Goal: Task Accomplishment & Management: Manage account settings

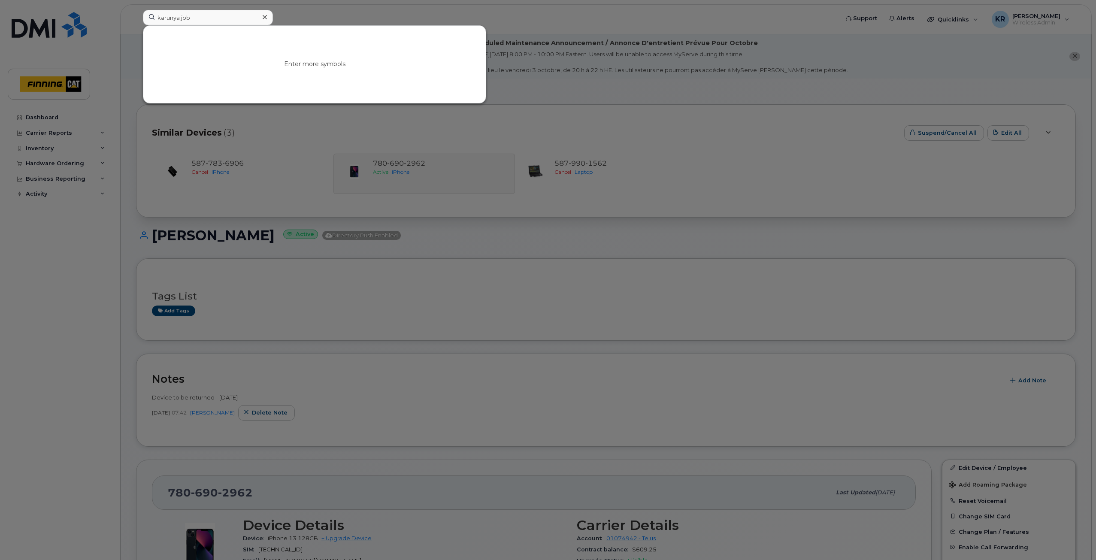
type input "karunya job"
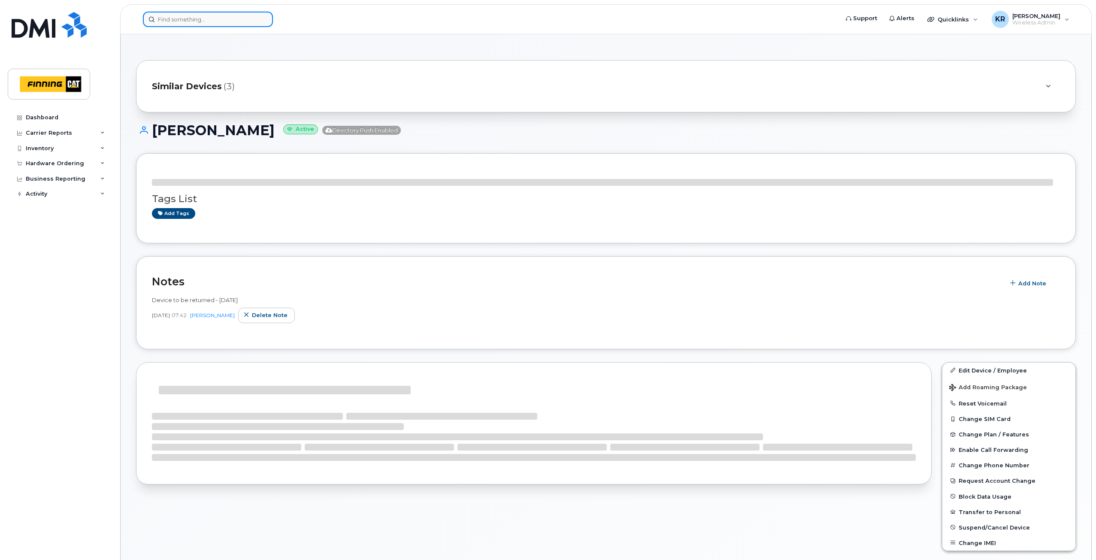
click at [179, 22] on input at bounding box center [208, 19] width 130 height 15
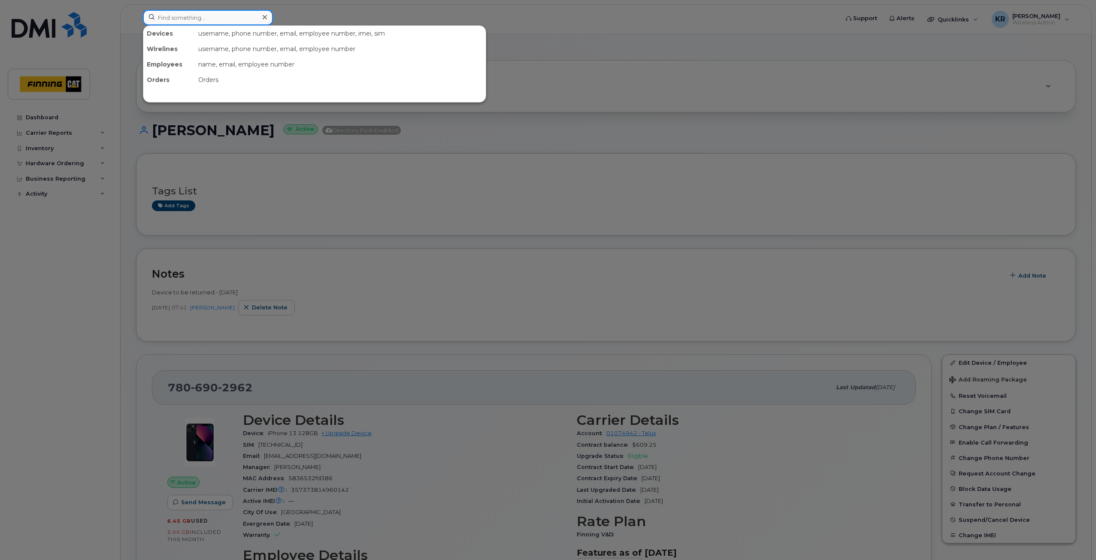
paste input "Karunya Job"
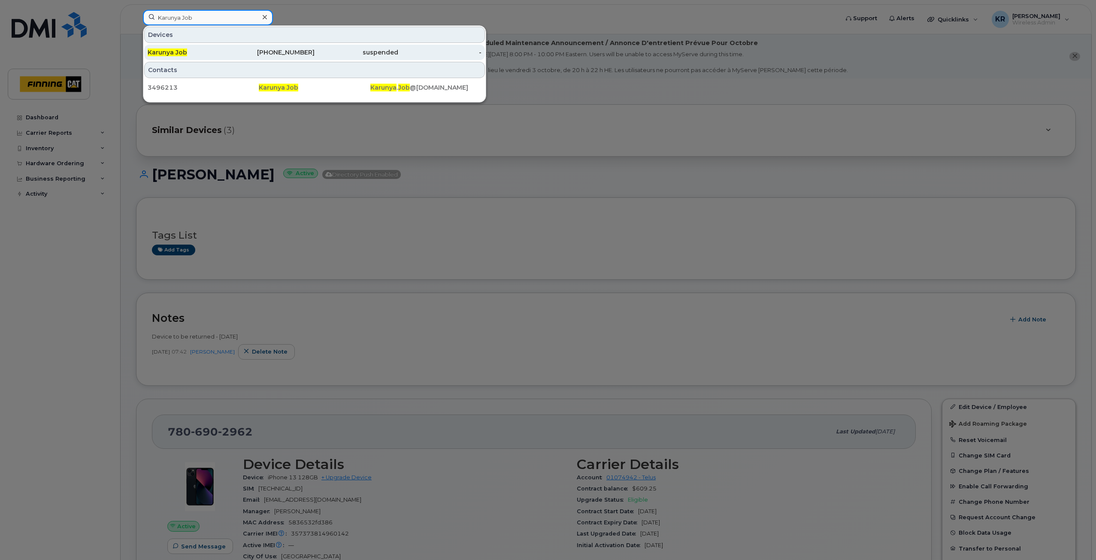
type input "Karunya Job"
click at [294, 51] on div "250-321-5912" at bounding box center [273, 52] width 84 height 9
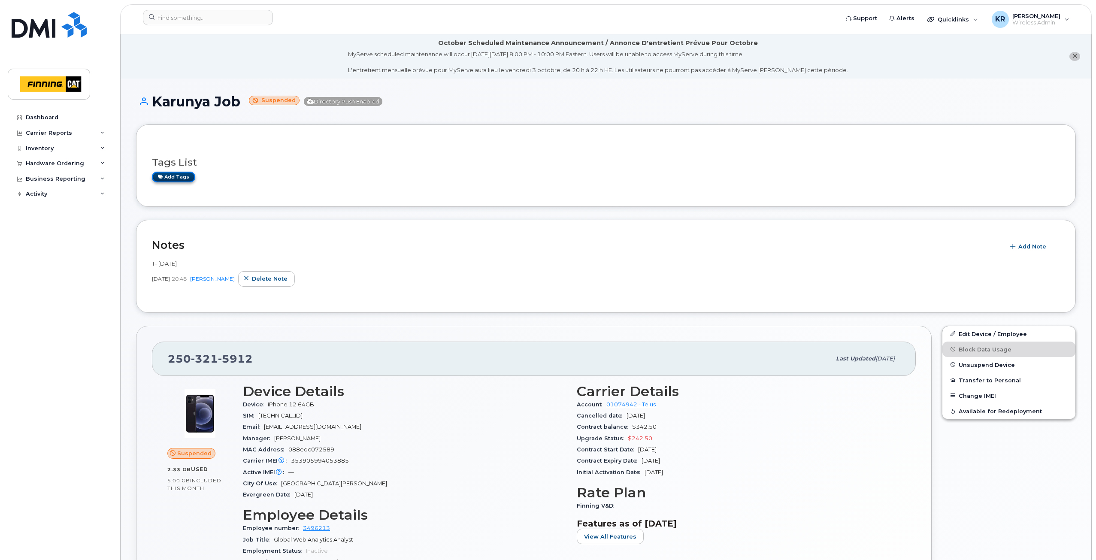
click at [180, 177] on link "Add tags" at bounding box center [173, 177] width 43 height 11
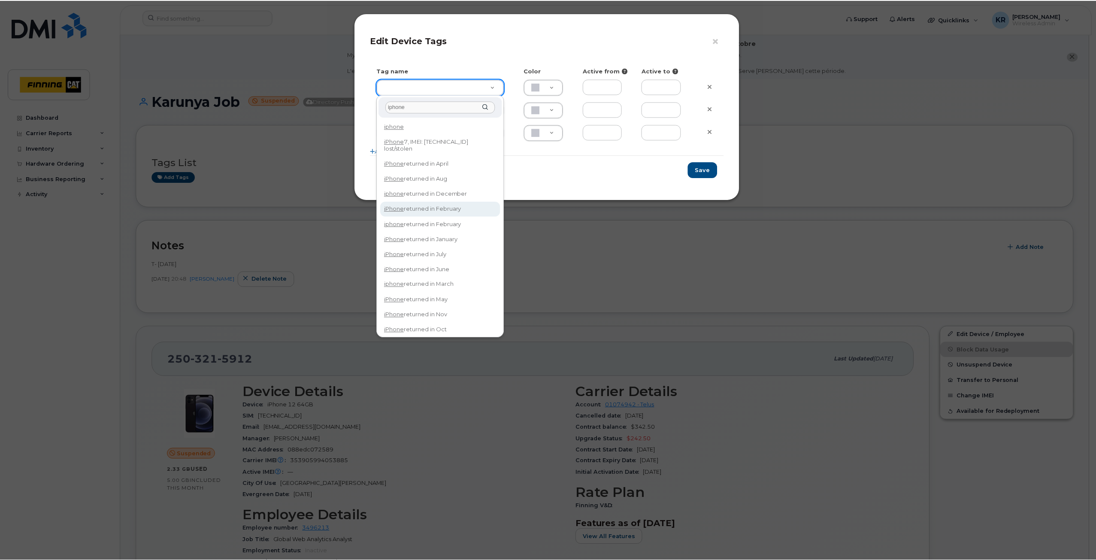
scroll to position [18, 0]
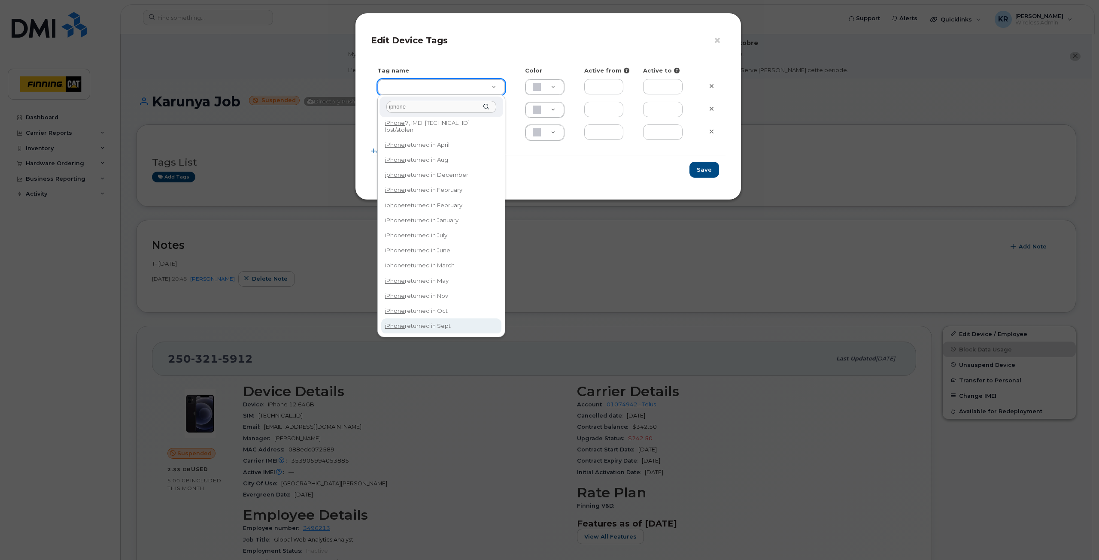
type input "iphone"
type input "iPhone returned in Sept"
type input "DFD3EE"
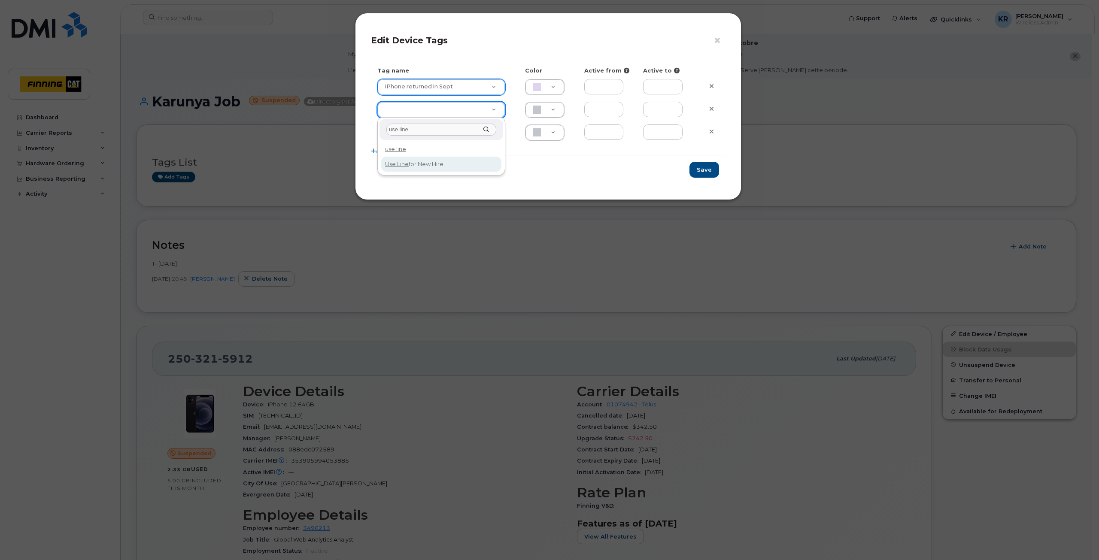
type input "use line"
type input "Use Line for New Hire"
type input "DAECC8"
click at [704, 170] on button "Save" at bounding box center [704, 170] width 30 height 16
